Goal: Task Accomplishment & Management: Use online tool/utility

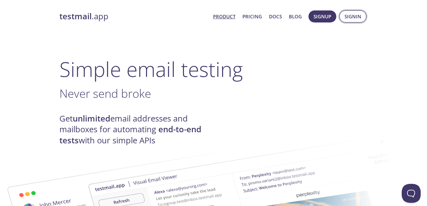
click at [353, 18] on span "Signin" at bounding box center [352, 16] width 17 height 8
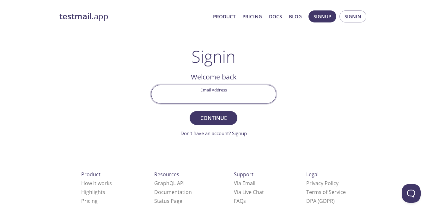
click at [206, 93] on input "Email Address" at bounding box center [213, 94] width 124 height 18
type input "[EMAIL_ADDRESS][DOMAIN_NAME]"
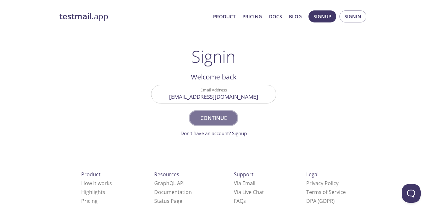
click at [216, 117] on span "Continue" at bounding box center [212, 117] width 33 height 9
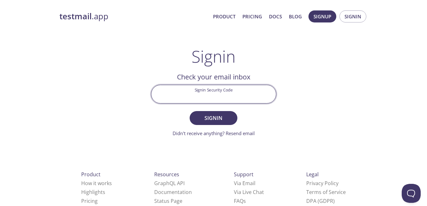
click at [216, 93] on input "Signin Security Code" at bounding box center [213, 94] width 124 height 18
paste input "94E7G2V"
type input "94E7G2V"
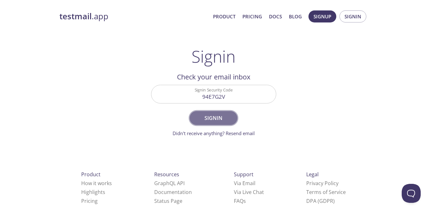
click at [223, 121] on span "Signin" at bounding box center [212, 117] width 33 height 9
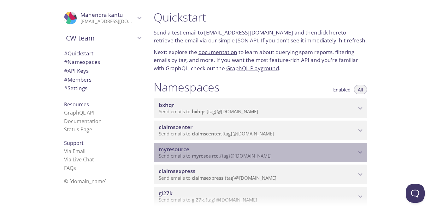
click at [291, 160] on div "myresource Send emails to myresource . {tag} @[DOMAIN_NAME]" at bounding box center [260, 152] width 213 height 20
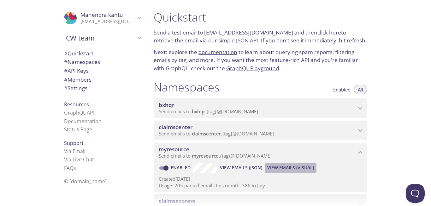
click at [284, 167] on span "View Emails (Visual)" at bounding box center [290, 168] width 47 height 8
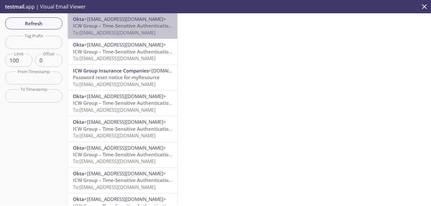
click at [128, 29] on span "To: [EMAIL_ADDRESS][DOMAIN_NAME]" at bounding box center [114, 32] width 83 height 6
